Goal: Task Accomplishment & Management: Use online tool/utility

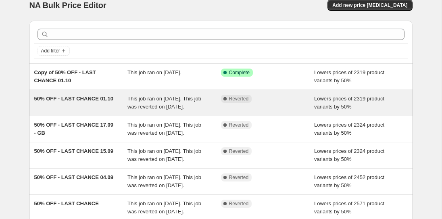
scroll to position [8, 0]
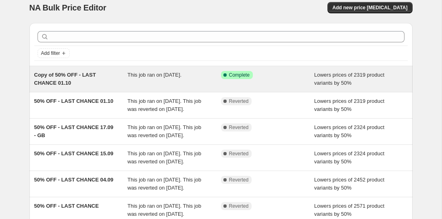
click at [59, 77] on span "Copy of 50% OFF - LAST CHANCE 01.10" at bounding box center [65, 79] width 62 height 14
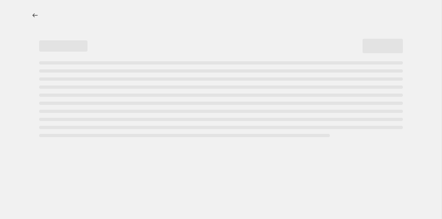
select select "percentage"
select select "collection"
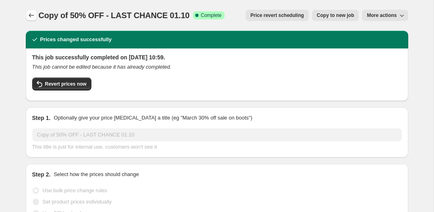
click at [31, 16] on icon "Price change jobs" at bounding box center [31, 15] width 8 height 8
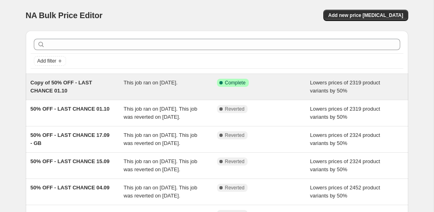
click at [97, 87] on div "Copy of 50% OFF - LAST CHANCE 01.10" at bounding box center [77, 87] width 93 height 16
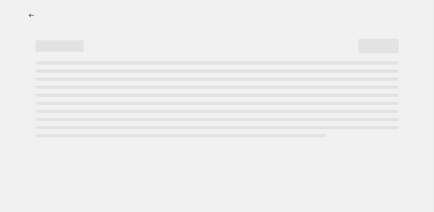
select select "percentage"
select select "collection"
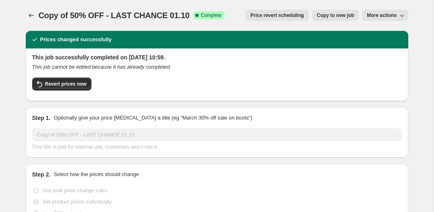
click at [340, 17] on span "Copy to new job" at bounding box center [335, 15] width 37 height 6
select select "percentage"
select select "collection"
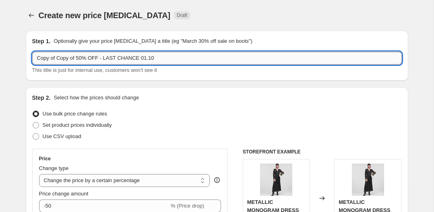
click at [76, 60] on input "Copy of Copy of 50% OFF - LAST CHANCE 01.10" at bounding box center [217, 58] width 370 height 13
drag, startPoint x: 80, startPoint y: 57, endPoint x: -12, endPoint y: 53, distance: 92.0
click at [0, 53] on html "Home Settings Plans Skip to content Create new price change job. This page is r…" at bounding box center [217, 106] width 434 height 212
drag, startPoint x: 63, startPoint y: 57, endPoint x: 102, endPoint y: 56, distance: 38.3
click at [102, 56] on input "50% OFF - LAST CHANCE 01.10" at bounding box center [217, 58] width 370 height 13
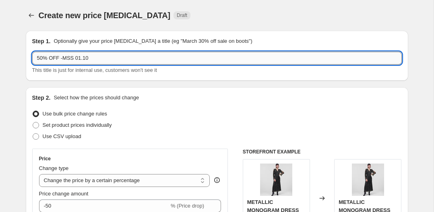
click at [81, 54] on input "50% OFF -MSS 01.10" at bounding box center [217, 58] width 370 height 13
type input "50% OFF -MSS 10.10"
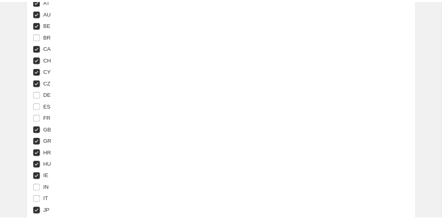
scroll to position [853, 0]
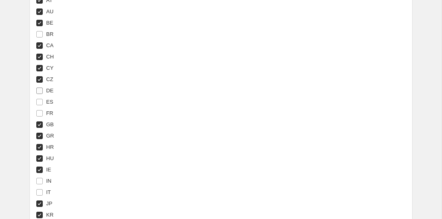
click at [39, 89] on input "DE" at bounding box center [39, 90] width 6 height 6
checkbox input "true"
click at [40, 113] on input "FR" at bounding box center [39, 113] width 6 height 6
checkbox input "true"
click at [37, 193] on input "IT" at bounding box center [39, 192] width 6 height 6
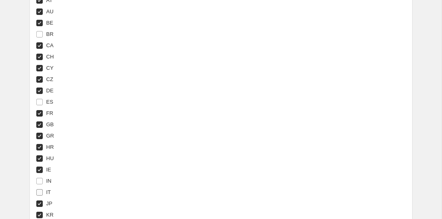
checkbox input "true"
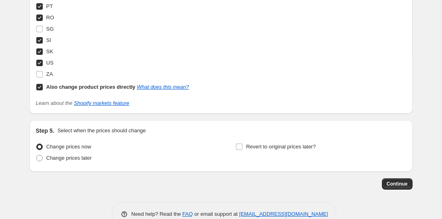
scroll to position [1148, 0]
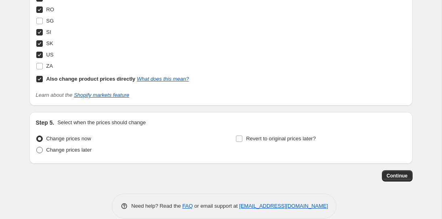
click at [50, 149] on span "Change prices later" at bounding box center [69, 150] width 46 height 6
click at [37, 147] on input "Change prices later" at bounding box center [36, 147] width 0 height 0
radio input "true"
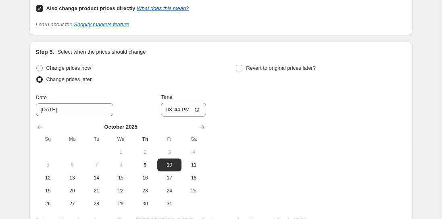
scroll to position [1219, 0]
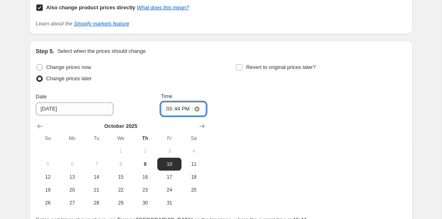
click at [175, 107] on input "15:44" at bounding box center [183, 109] width 45 height 14
click at [197, 105] on input "12:00" at bounding box center [183, 109] width 45 height 14
click at [247, 106] on div "Change prices now Change prices later Date 10/10/2025 Time 13:00 October 2025 S…" at bounding box center [221, 135] width 370 height 147
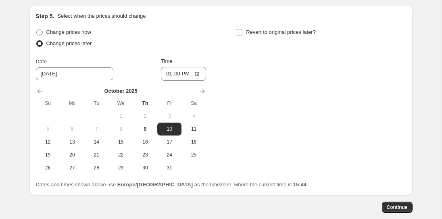
scroll to position [1256, 0]
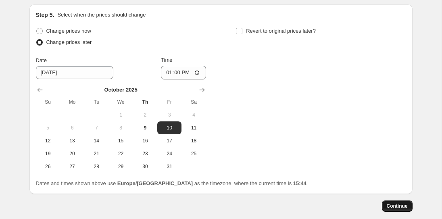
click at [404, 201] on button "Continue" at bounding box center [397, 205] width 31 height 11
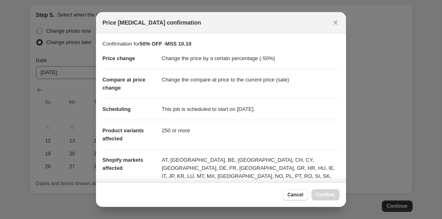
scroll to position [73, 0]
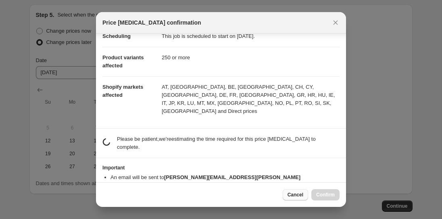
click at [294, 197] on span "Cancel" at bounding box center [295, 194] width 16 height 6
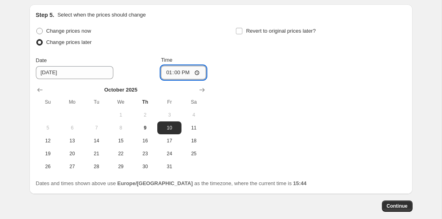
click at [178, 69] on input "13:00" at bounding box center [183, 73] width 45 height 14
type input "09:00"
click at [266, 108] on div "Change prices now Change prices later Date 10/10/2025 Time 09:00 October 2025 S…" at bounding box center [221, 98] width 370 height 147
click at [398, 207] on span "Continue" at bounding box center [396, 206] width 21 height 6
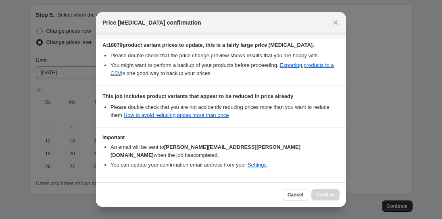
scroll to position [184, 0]
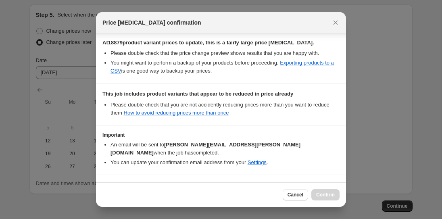
click at [153, 181] on label "I understand that this price change job will affect 18879 product variants and …" at bounding box center [220, 190] width 237 height 19
click at [109, 188] on input "I understand that this price change job will affect 18879 product variants and …" at bounding box center [106, 191] width 6 height 6
checkbox input "true"
click at [336, 193] on button "Confirm" at bounding box center [325, 194] width 28 height 11
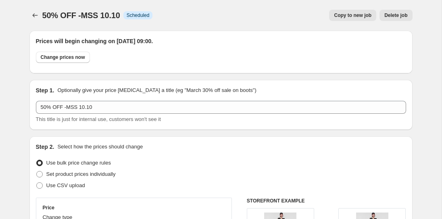
click at [361, 19] on button "Copy to new job" at bounding box center [352, 15] width 47 height 11
select select "percentage"
select select "collection"
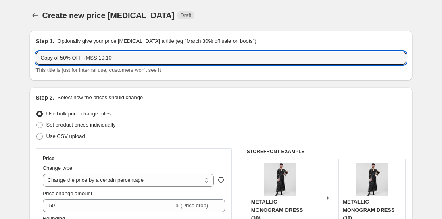
drag, startPoint x: 61, startPoint y: 56, endPoint x: -6, endPoint y: 55, distance: 67.3
click at [0, 55] on html "Home Settings Plans Skip to content Create new price change job. This page is r…" at bounding box center [221, 109] width 442 height 219
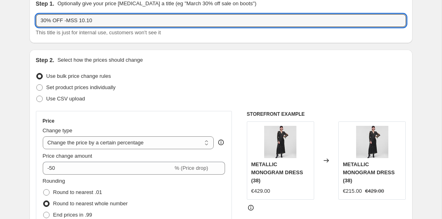
scroll to position [113, 0]
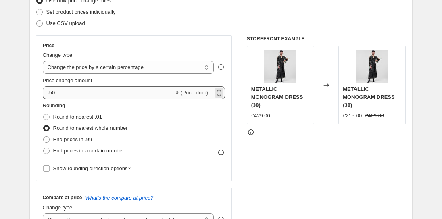
type input "30% OFF -MSS 10.10"
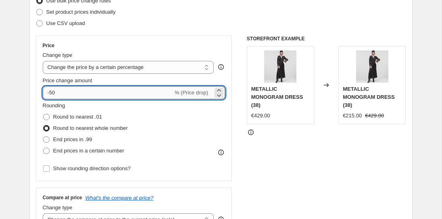
click at [53, 89] on input "-50" at bounding box center [108, 92] width 130 height 13
type input "-4"
type input "-30"
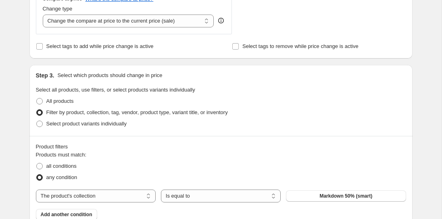
scroll to position [371, 0]
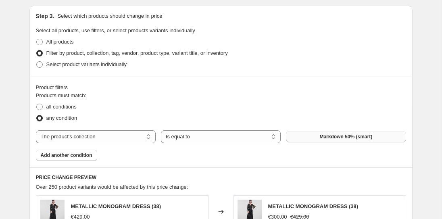
click at [298, 132] on button "Markdown 50% (smart)" at bounding box center [346, 136] width 120 height 11
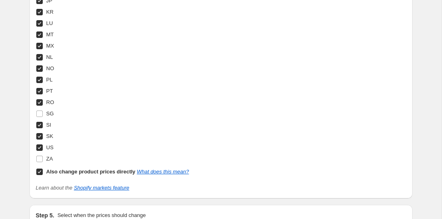
scroll to position [1159, 0]
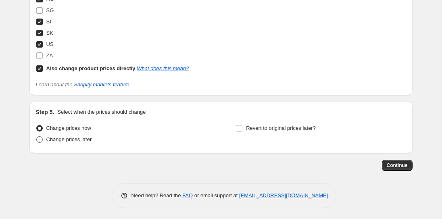
click at [92, 140] on span "Change prices later" at bounding box center [69, 139] width 46 height 6
click at [37, 137] on input "Change prices later" at bounding box center [36, 136] width 0 height 0
radio input "true"
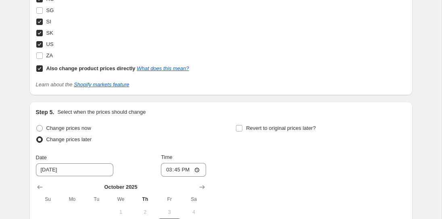
scroll to position [1214, 0]
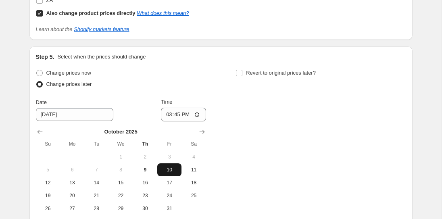
click at [174, 169] on span "10" at bounding box center [169, 169] width 18 height 6
click at [187, 108] on input "15:45" at bounding box center [183, 115] width 45 height 14
type input "09:00"
click at [253, 107] on div "Change prices now Change prices later Date 10/10/2025 Time 09:00 October 2025 S…" at bounding box center [221, 140] width 370 height 147
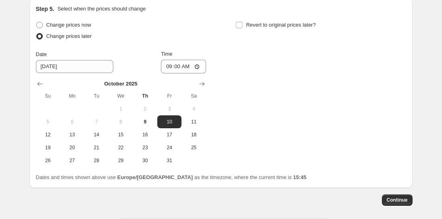
scroll to position [1261, 0]
click at [406, 201] on span "Continue" at bounding box center [396, 200] width 21 height 6
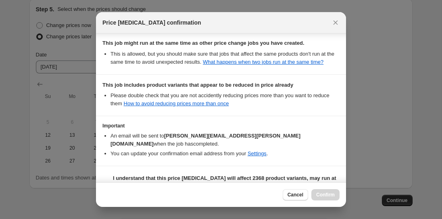
scroll to position [241, 0]
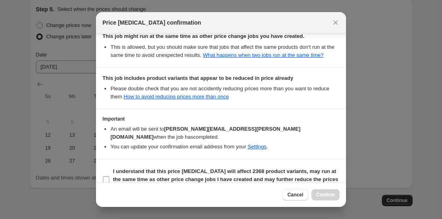
click at [104, 166] on label "I understand that this price change job will affect 2368 product variants, may …" at bounding box center [220, 179] width 237 height 27
click at [104, 176] on input "I understand that this price change job will affect 2368 product variants, may …" at bounding box center [106, 179] width 6 height 6
checkbox input "true"
click at [329, 195] on span "Confirm" at bounding box center [325, 194] width 19 height 6
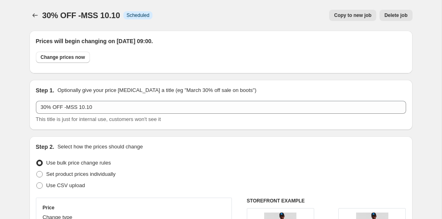
click at [359, 14] on span "Copy to new job" at bounding box center [352, 15] width 37 height 6
select select "percentage"
select select "collection"
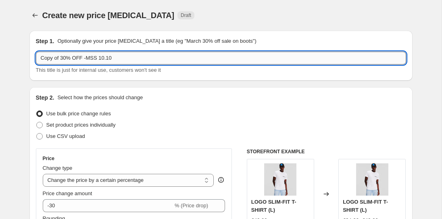
click at [63, 58] on input "Copy of 30% OFF -MSS 10.10" at bounding box center [221, 58] width 370 height 13
drag, startPoint x: 62, startPoint y: 59, endPoint x: 4, endPoint y: 60, distance: 58.4
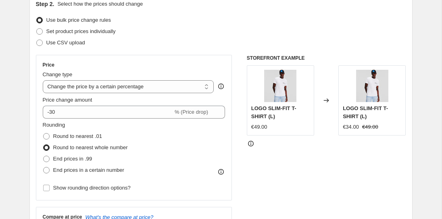
scroll to position [119, 0]
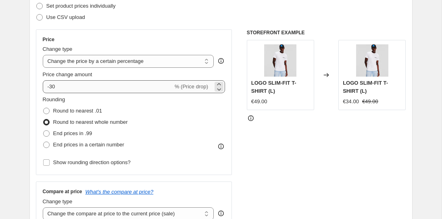
type input "20% OFF -MSS 10.10"
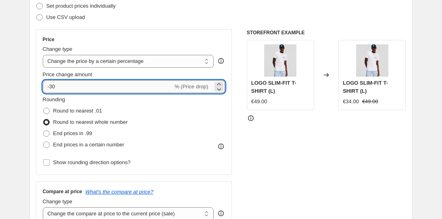
click at [53, 85] on input "-30" at bounding box center [108, 86] width 130 height 13
type input "-20"
click at [70, 72] on span "Price change amount" at bounding box center [68, 74] width 50 height 6
click at [70, 80] on input "-20" at bounding box center [108, 86] width 130 height 13
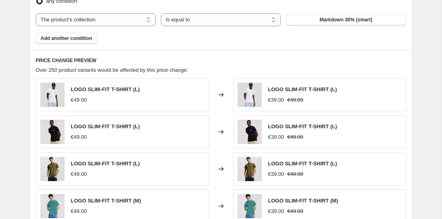
scroll to position [495, 0]
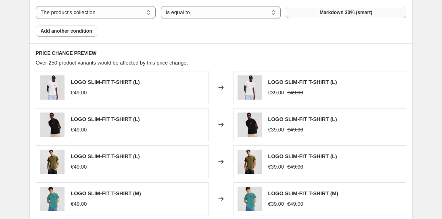
click at [292, 15] on button "Markdown 30% (smart)" at bounding box center [346, 12] width 120 height 11
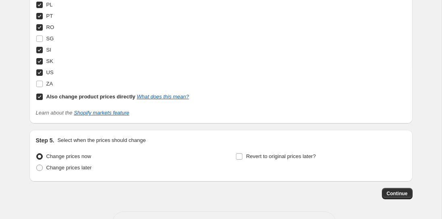
scroll to position [1159, 0]
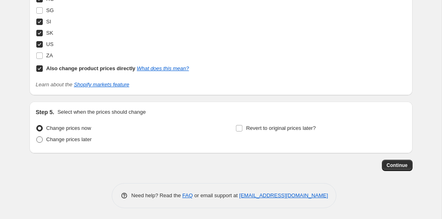
click at [91, 139] on span "Change prices later" at bounding box center [69, 139] width 46 height 6
click at [37, 137] on input "Change prices later" at bounding box center [36, 136] width 0 height 0
radio input "true"
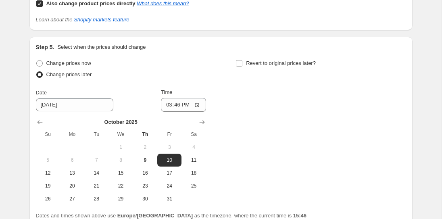
scroll to position [1227, 0]
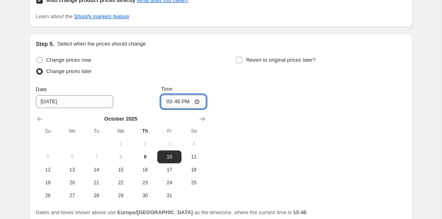
click at [193, 104] on input "15:46" at bounding box center [183, 102] width 45 height 14
click at [197, 100] on input "15:46" at bounding box center [183, 102] width 45 height 14
click at [167, 153] on span "10" at bounding box center [169, 156] width 18 height 6
click at [165, 154] on span "10" at bounding box center [169, 156] width 18 height 6
click at [175, 100] on input "15:46" at bounding box center [183, 102] width 45 height 14
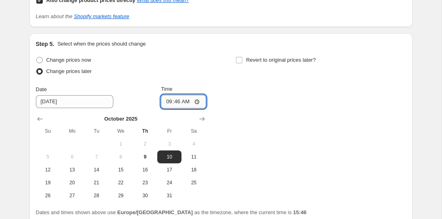
type input "09:00"
click at [301, 102] on div "Change prices now Change prices later Date 10/10/2025 Time 09:00 October 2025 S…" at bounding box center [221, 127] width 370 height 147
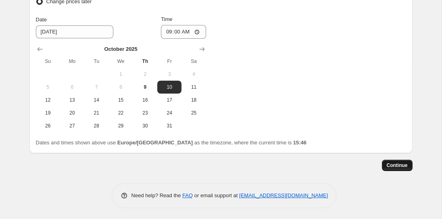
click at [398, 168] on button "Continue" at bounding box center [397, 165] width 31 height 11
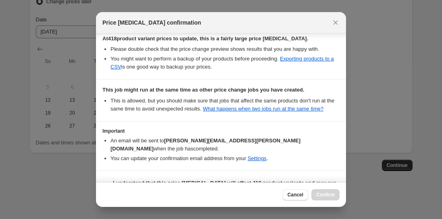
scroll to position [192, 0]
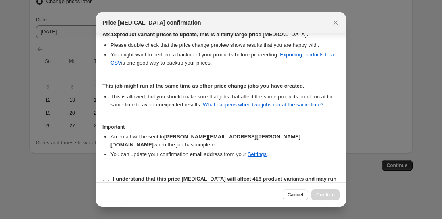
click at [102, 179] on span ":reu:" at bounding box center [105, 182] width 7 height 7
click at [103, 180] on input "I understand that this price change job will affect 418 product variants and ma…" at bounding box center [106, 183] width 6 height 6
checkbox input "true"
click at [335, 196] on button "Confirm" at bounding box center [325, 194] width 28 height 11
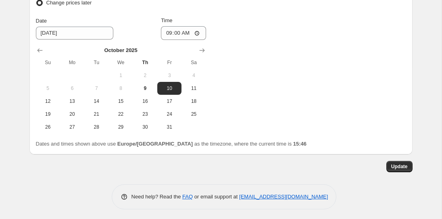
scroll to position [1346, 0]
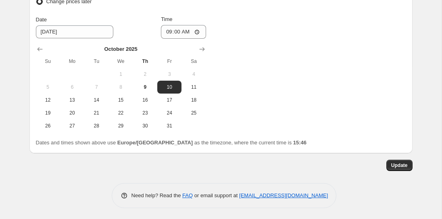
click at [404, 162] on span "Update" at bounding box center [399, 165] width 17 height 6
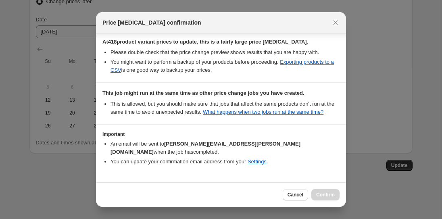
scroll to position [192, 0]
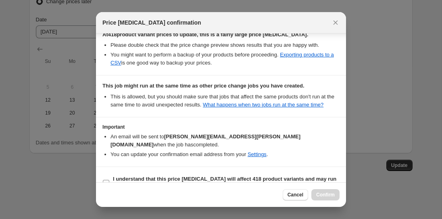
click at [206, 176] on b "I understand that this price change job will affect 418 product variants and ma…" at bounding box center [224, 183] width 223 height 14
click at [109, 180] on input "I understand that this price change job will affect 418 product variants and ma…" at bounding box center [106, 183] width 6 height 6
checkbox input "true"
click at [323, 193] on span "Confirm" at bounding box center [325, 194] width 19 height 6
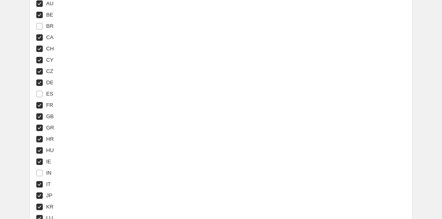
scroll to position [723, 0]
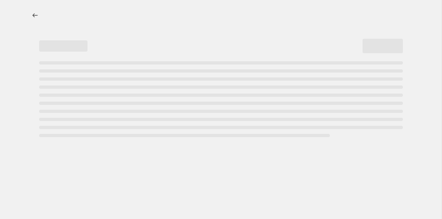
select select "percentage"
select select "collection"
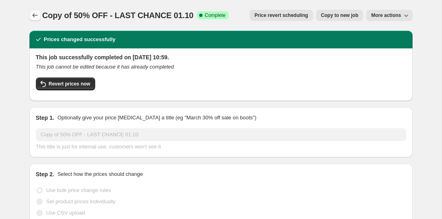
click at [33, 14] on icon "Price change jobs" at bounding box center [35, 15] width 8 height 8
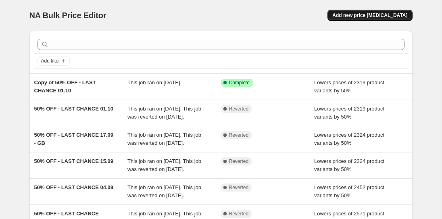
click at [369, 16] on span "Add new price [MEDICAL_DATA]" at bounding box center [369, 15] width 75 height 6
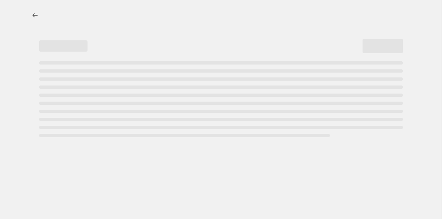
select select "percentage"
select select "collection"
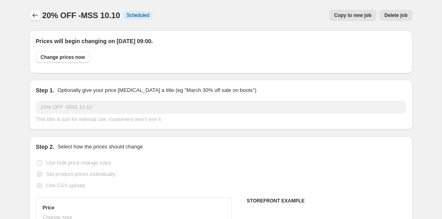
click at [35, 15] on icon "Price change jobs" at bounding box center [35, 15] width 8 height 8
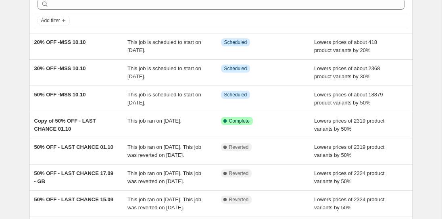
scroll to position [54, 0]
